Goal: Task Accomplishment & Management: Manage account settings

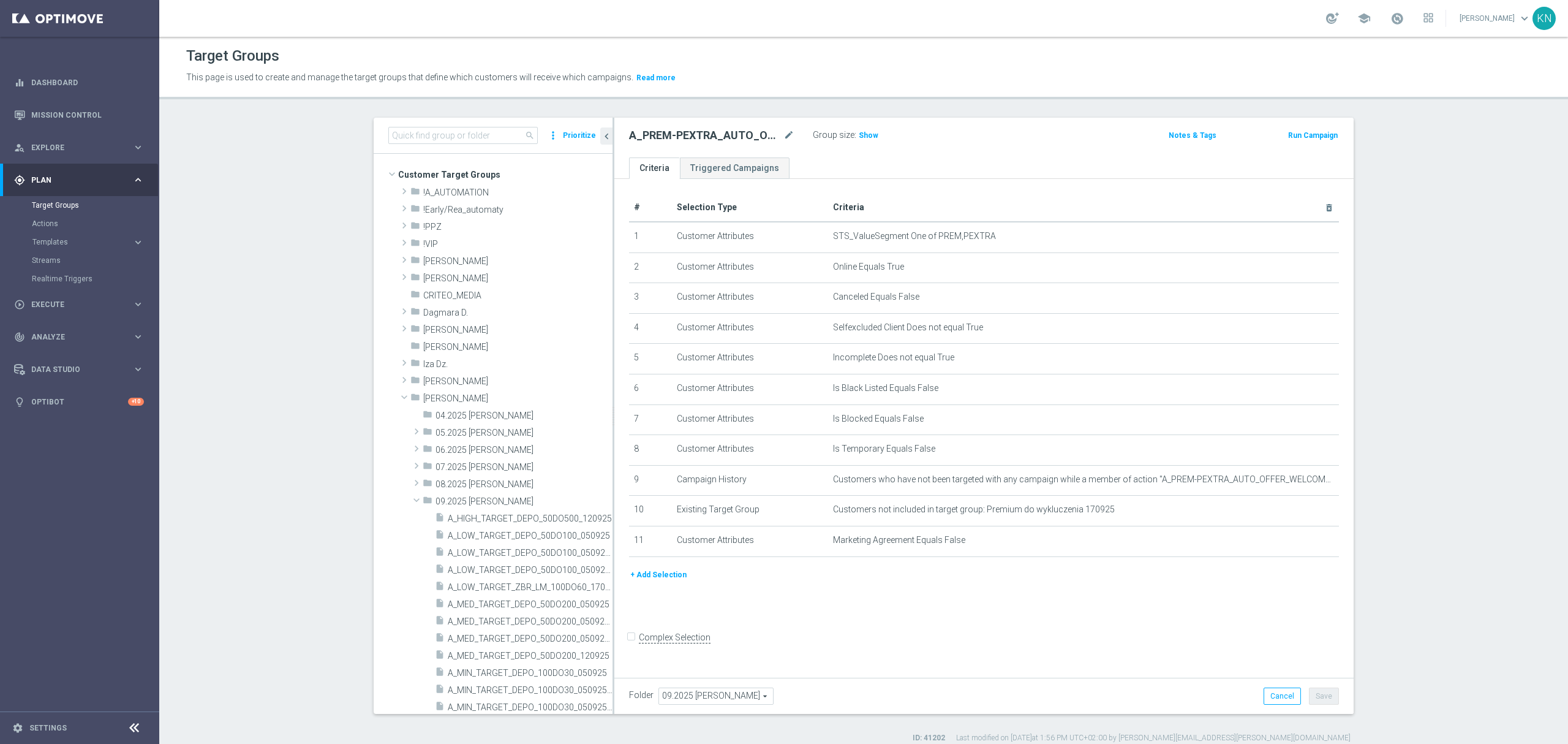
click at [526, 732] on div "insert_drive_file A_NH-MED_TARGET_OFFER_PLANSZA_POLFIN_050925" at bounding box center [524, 741] width 178 height 17
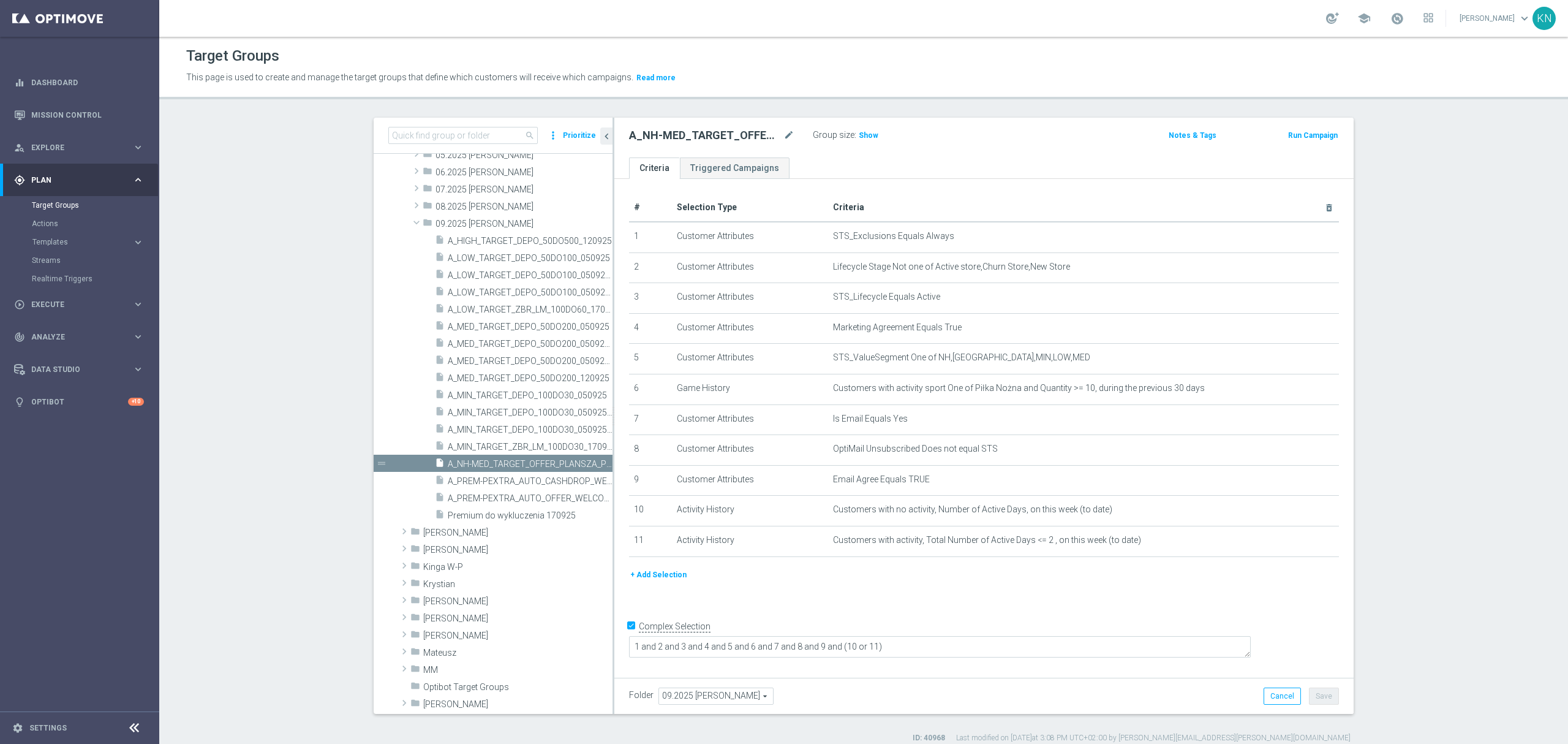
click at [1417, 601] on section "search more_vert Prioritize Customer Target Groups library_add create_new_folder" at bounding box center [863, 430] width 1408 height 626
click at [534, 379] on span "A_MED_TARGET_DEPO_50DO200_120925" at bounding box center [516, 378] width 137 height 11
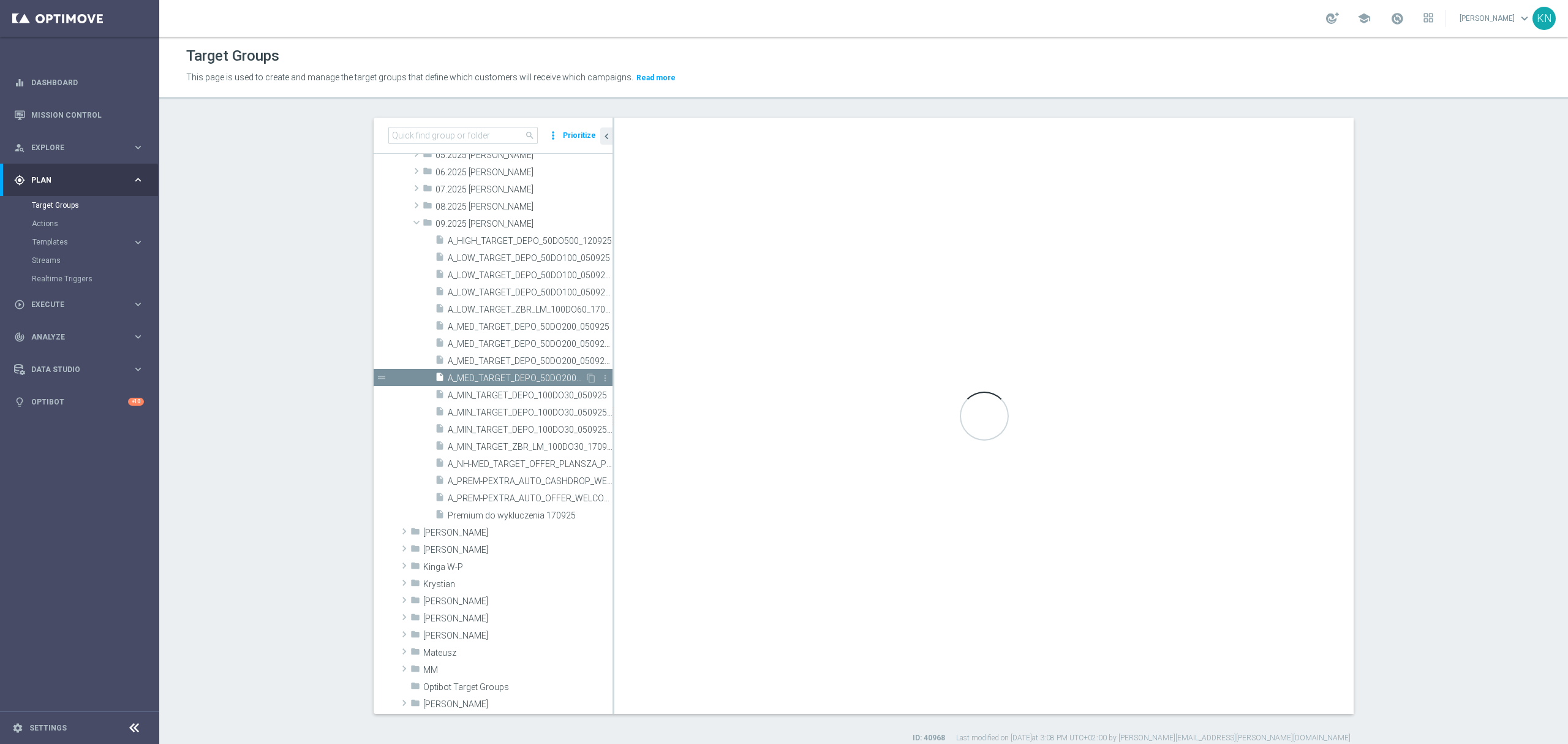
checkbox input "false"
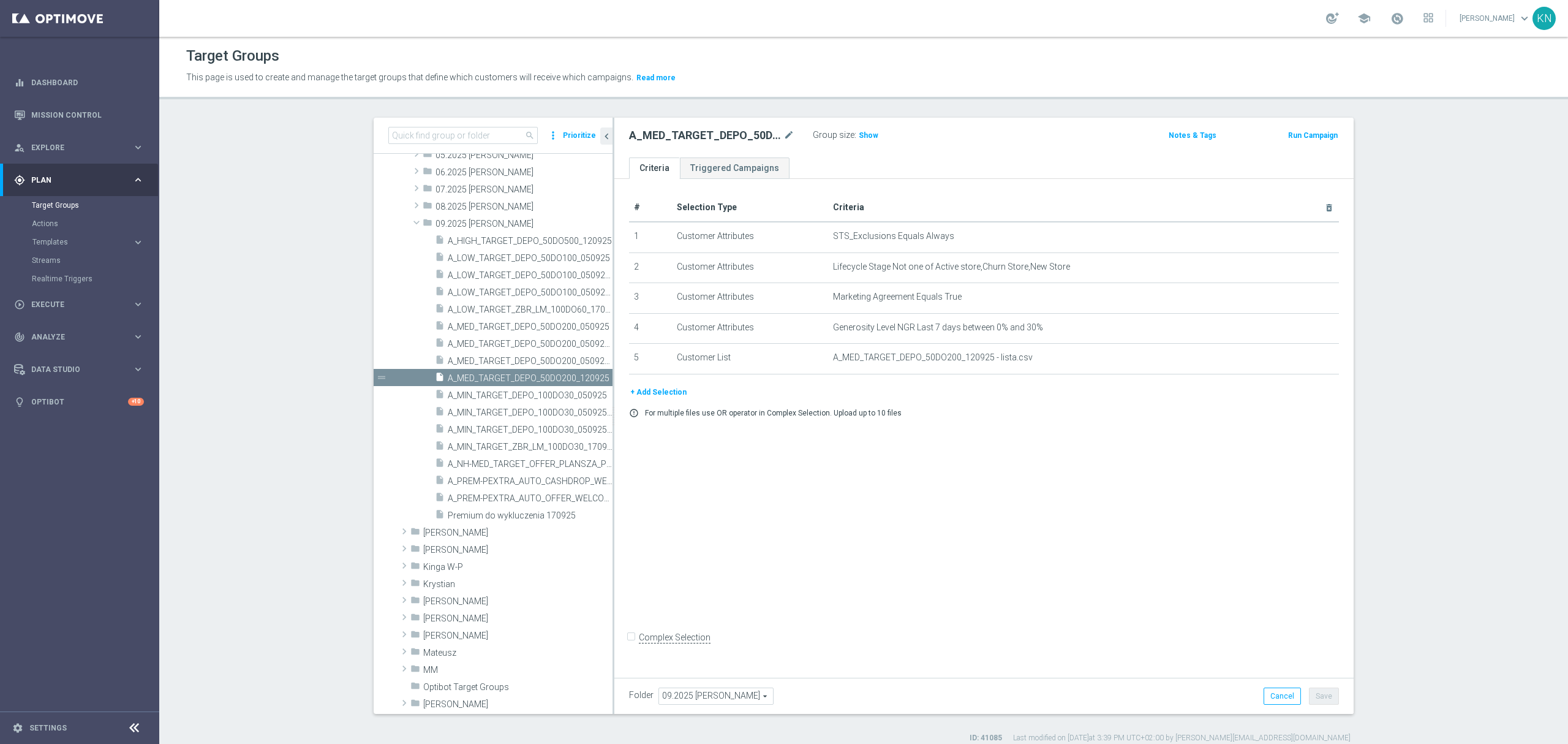
click at [917, 552] on div "# Selection Type Criteria delete_forever 1 Customer Attributes STS_Exclusions E…" at bounding box center [983, 425] width 739 height 494
click at [498, 395] on span "A_MIN_TARGET_DEPO_100DO30_050925" at bounding box center [516, 395] width 137 height 11
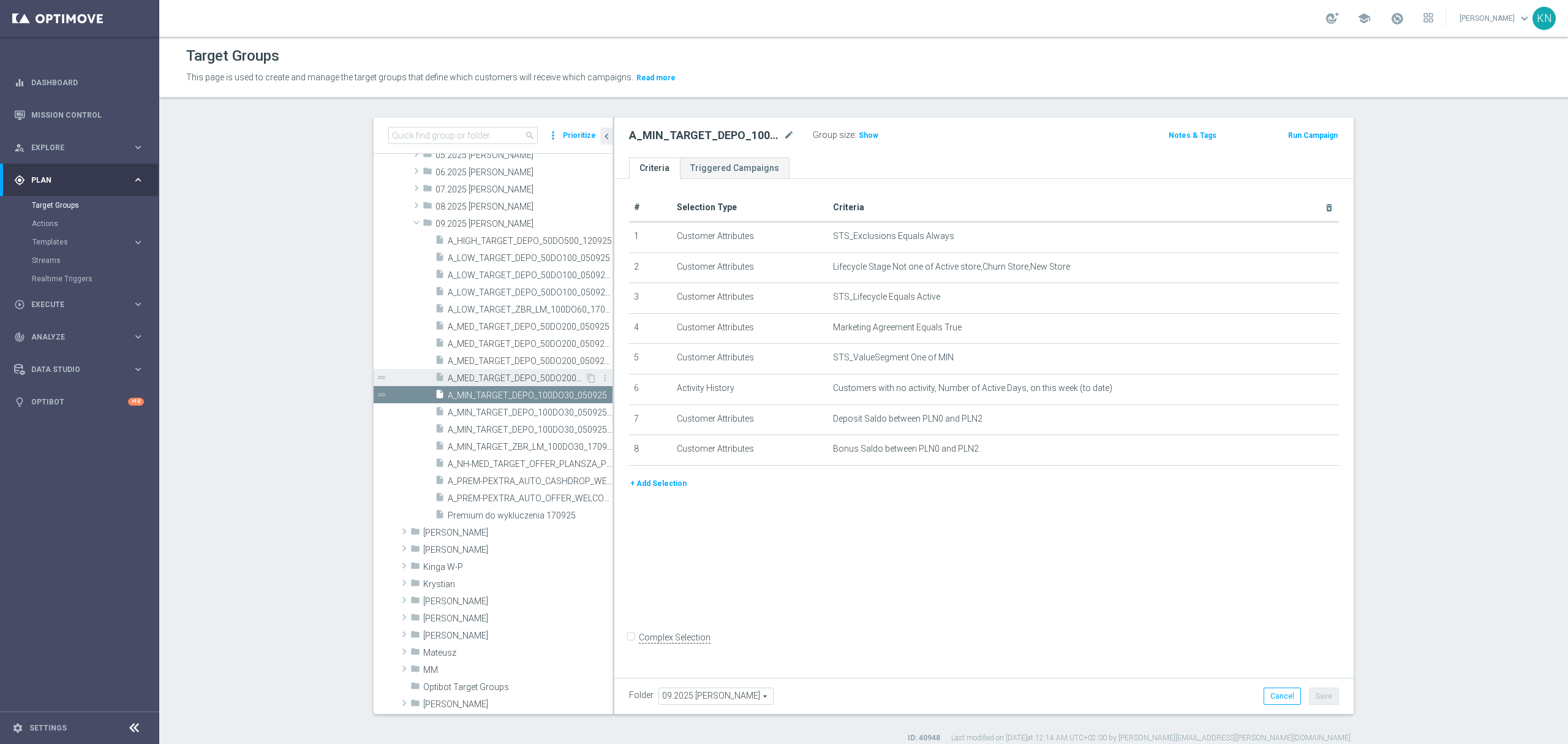
click at [521, 379] on span "A_MED_TARGET_DEPO_50DO200_120925" at bounding box center [516, 378] width 137 height 11
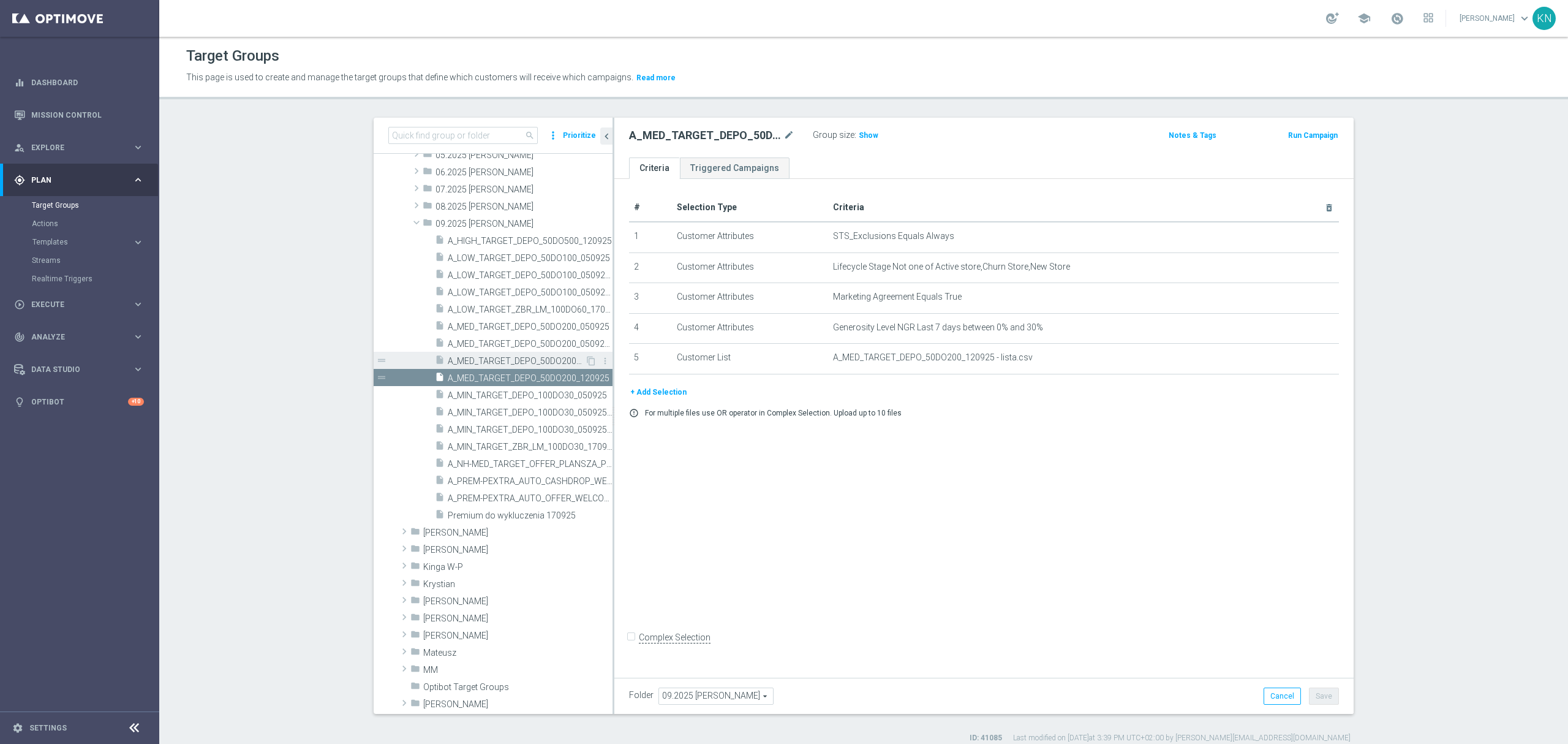
click at [461, 361] on span "A_MED_TARGET_DEPO_50DO200_050925_SMS" at bounding box center [516, 361] width 137 height 11
